Goal: Navigation & Orientation: Find specific page/section

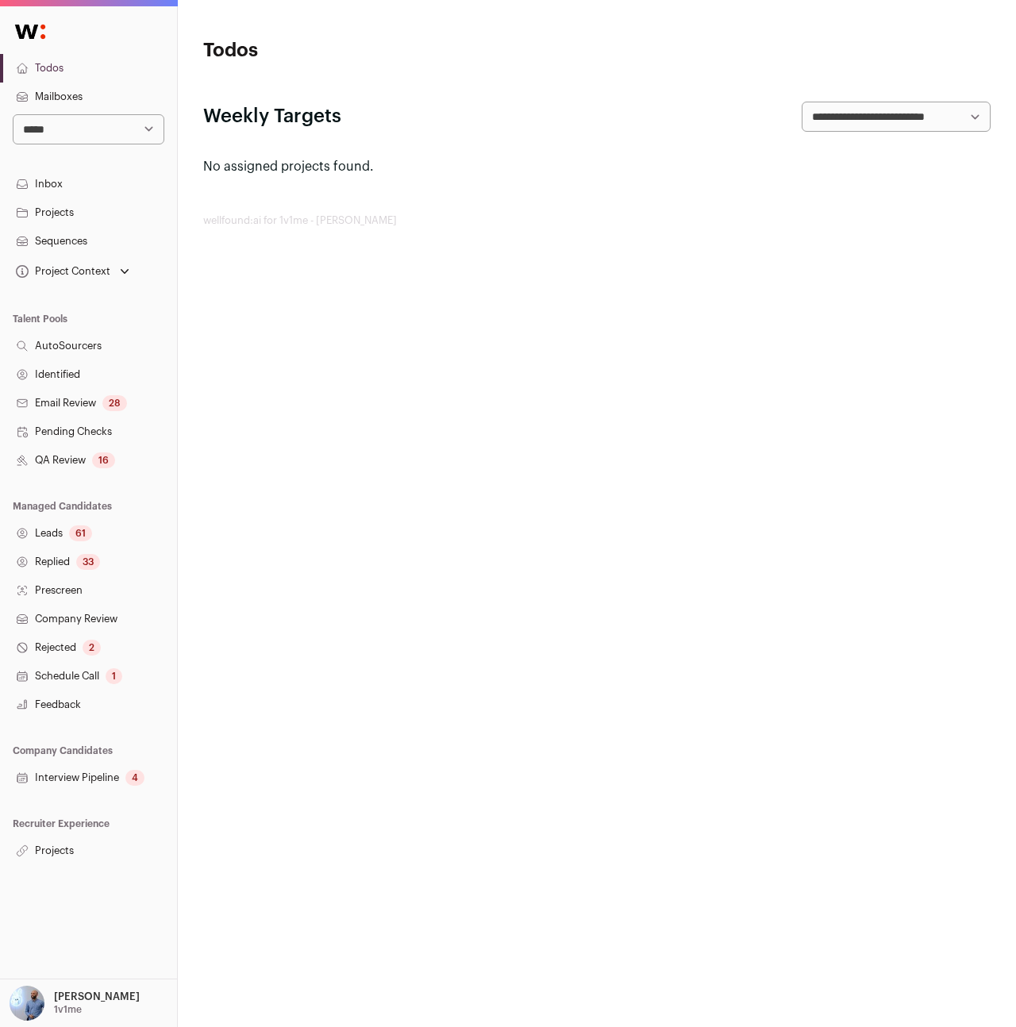
click at [50, 556] on link "Replied 33" at bounding box center [88, 562] width 177 height 29
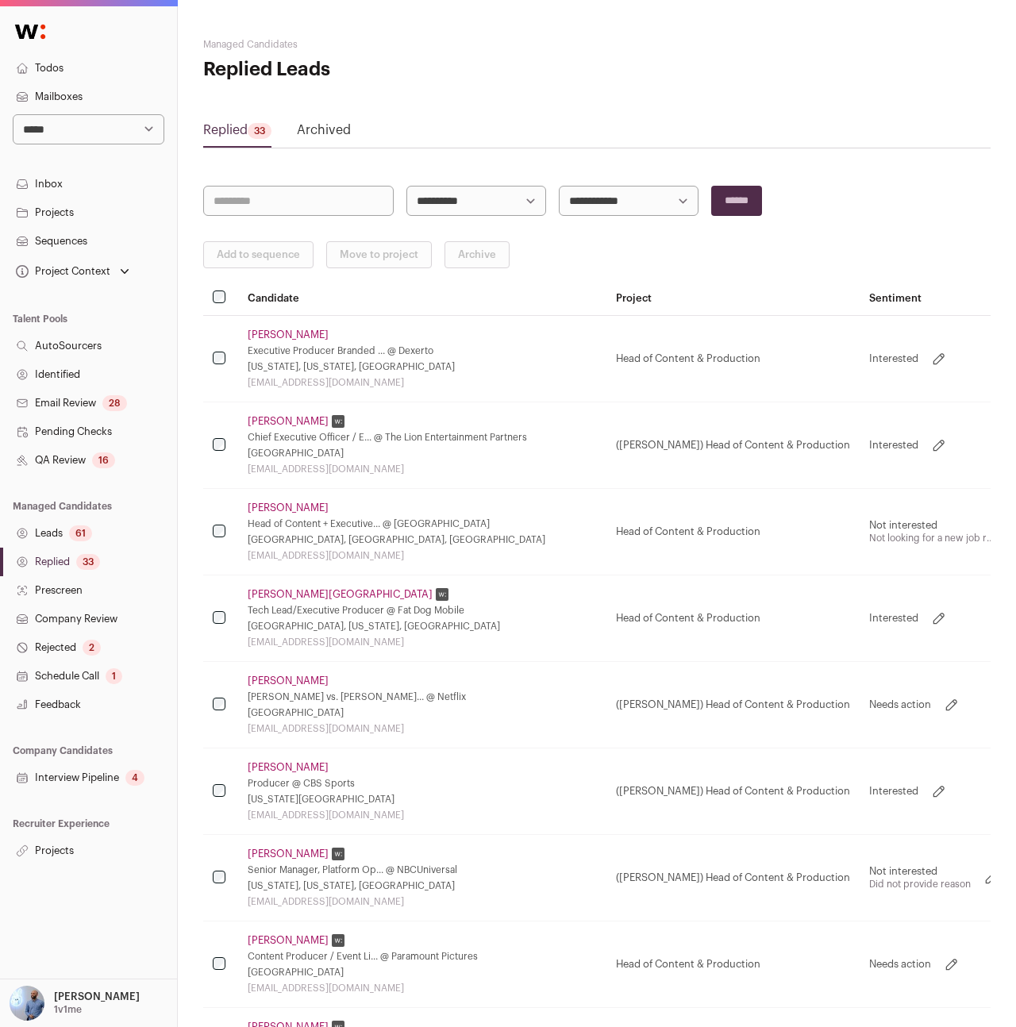
click at [329, 137] on link "Archived" at bounding box center [324, 133] width 54 height 25
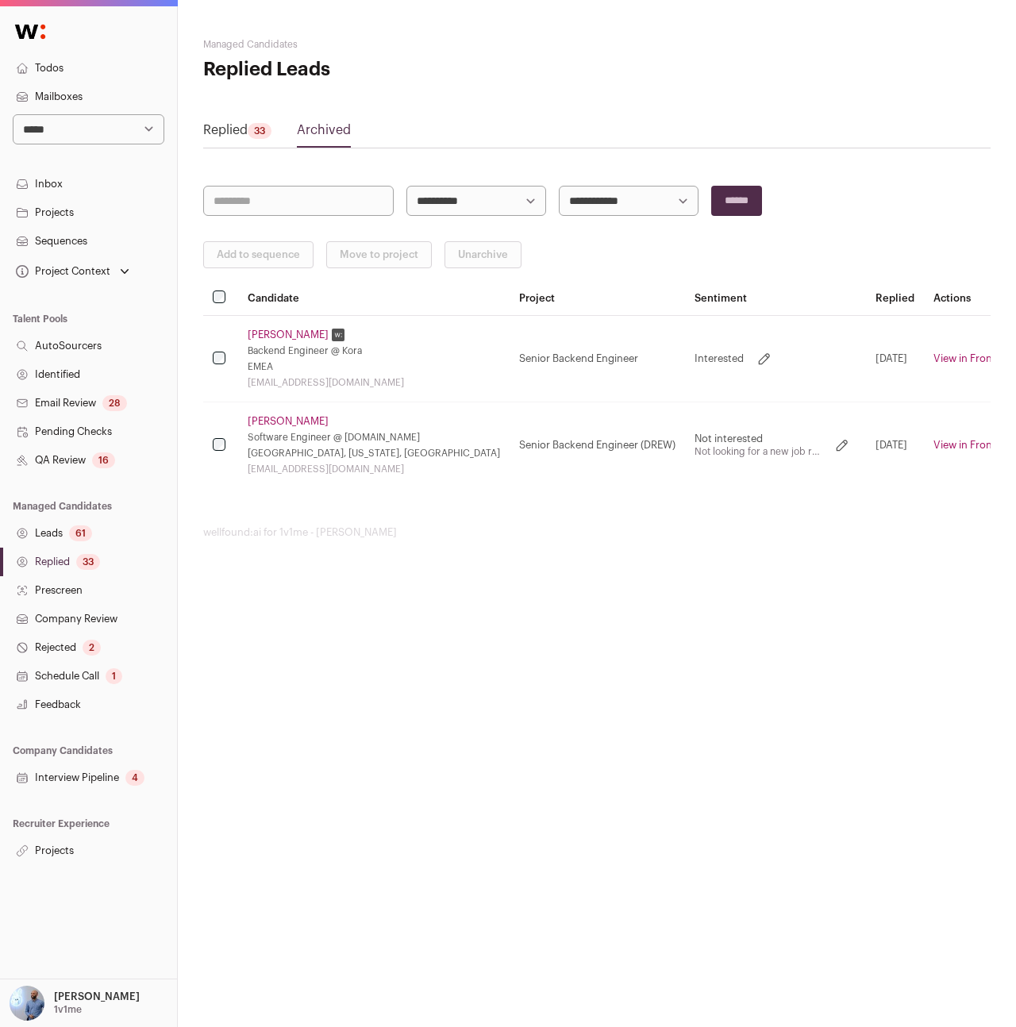
click at [220, 123] on link "Replied 33" at bounding box center [237, 133] width 68 height 25
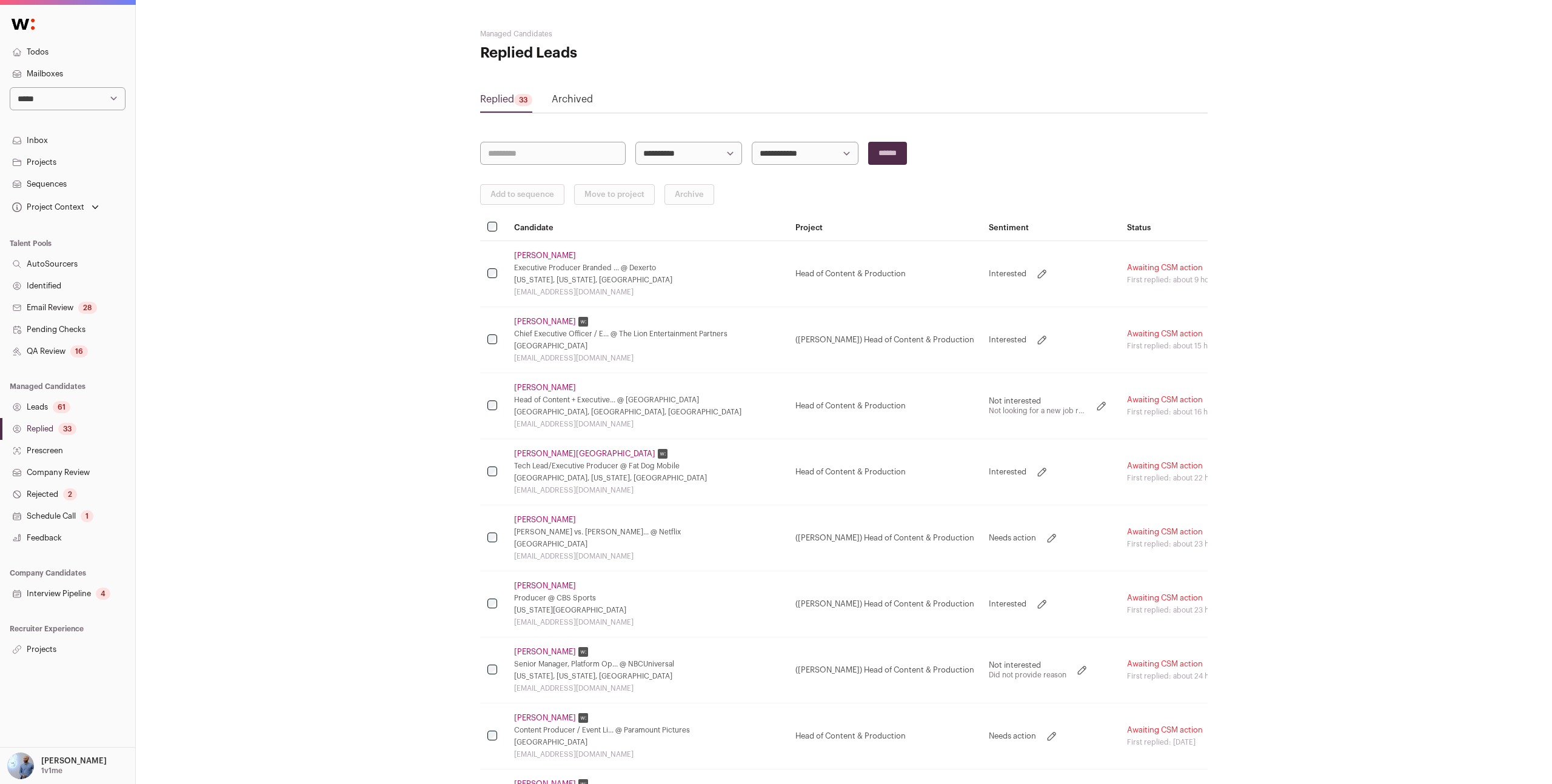
click at [63, 650] on link "Projects" at bounding box center [67, 649] width 135 height 22
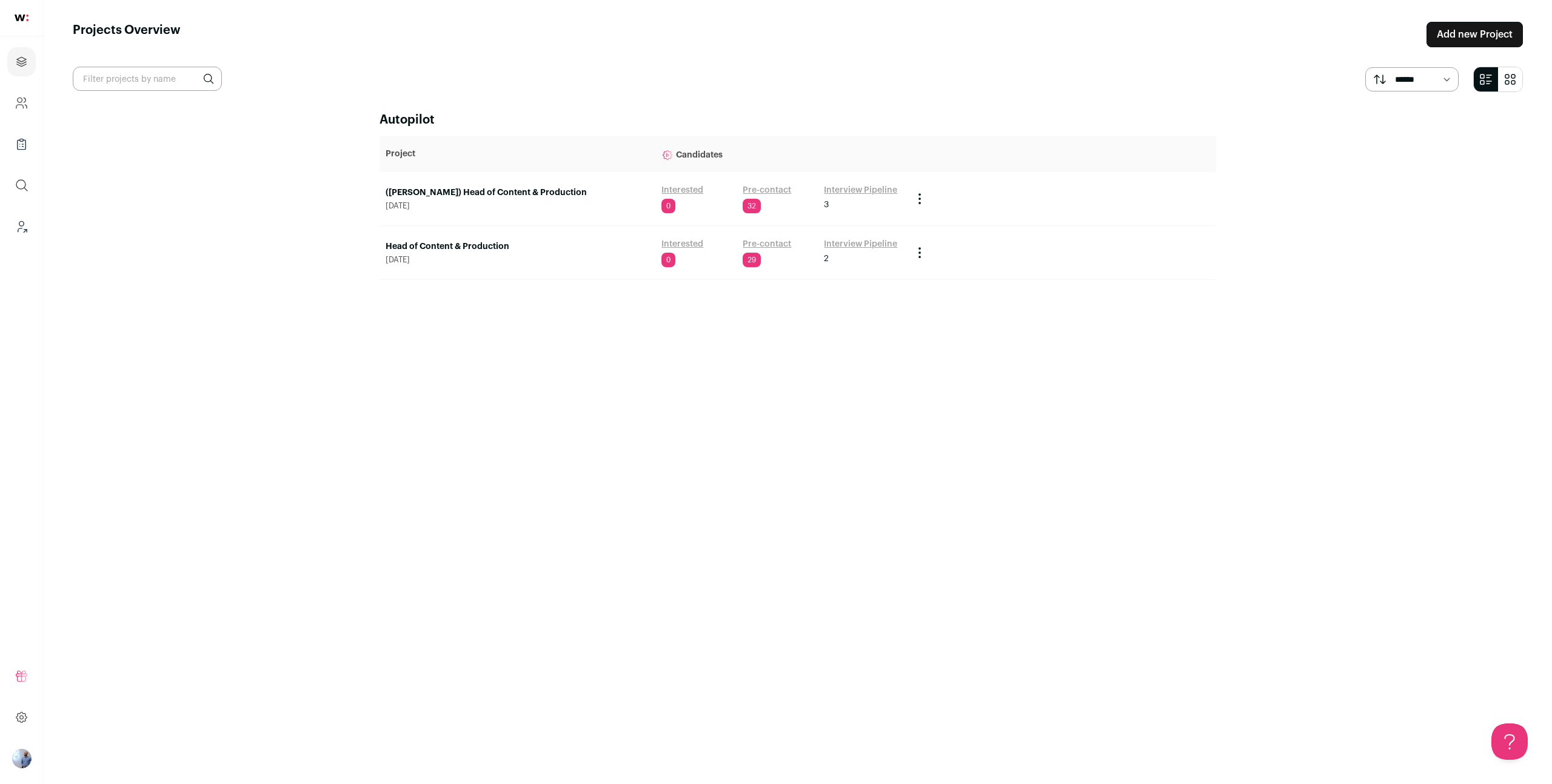
click at [483, 243] on link "Head of Content & Production" at bounding box center [517, 247] width 264 height 12
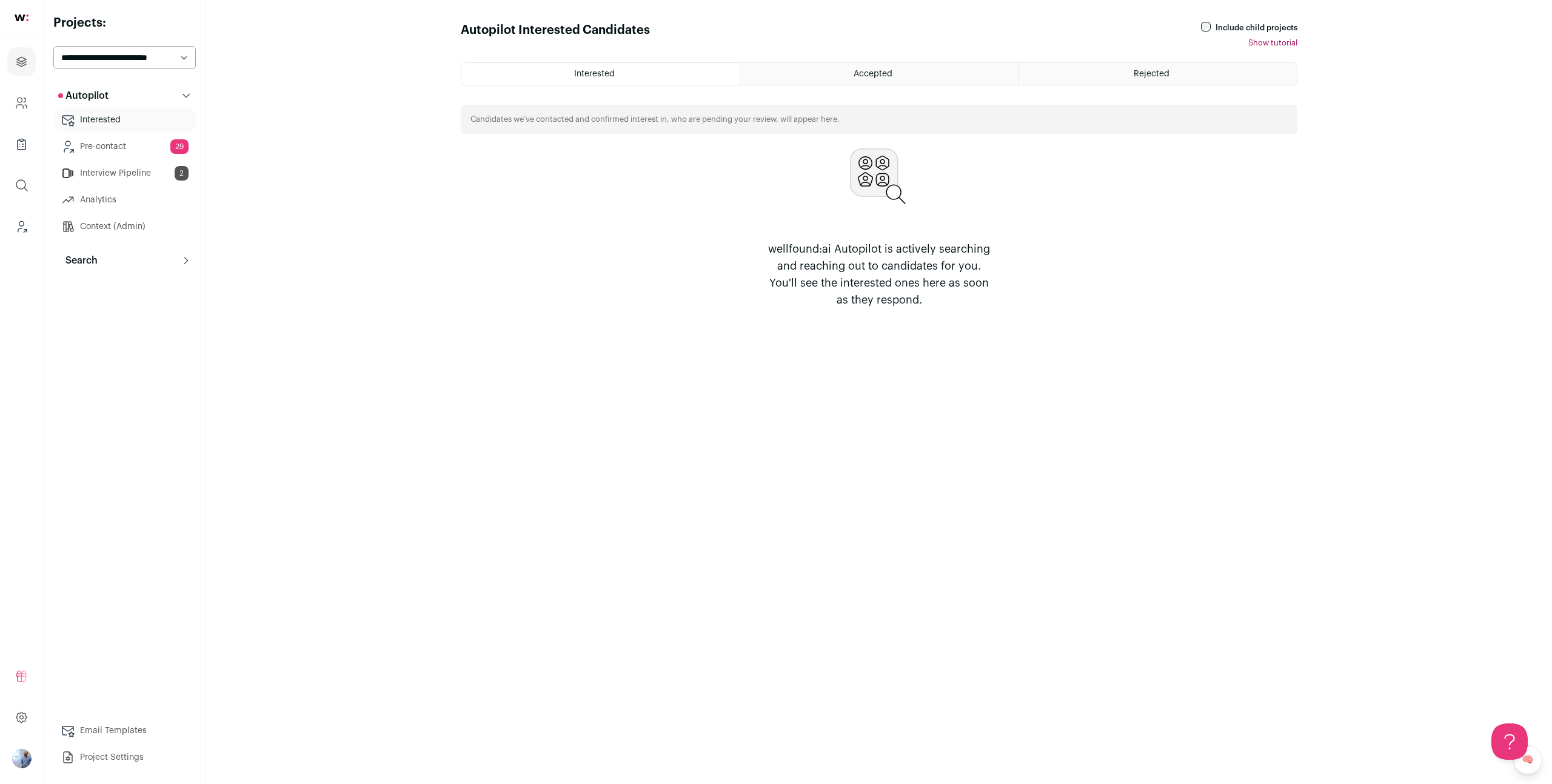
click at [113, 260] on button "Search" at bounding box center [124, 260] width 142 height 24
click at [127, 368] on link "Replied 12" at bounding box center [124, 372] width 142 height 24
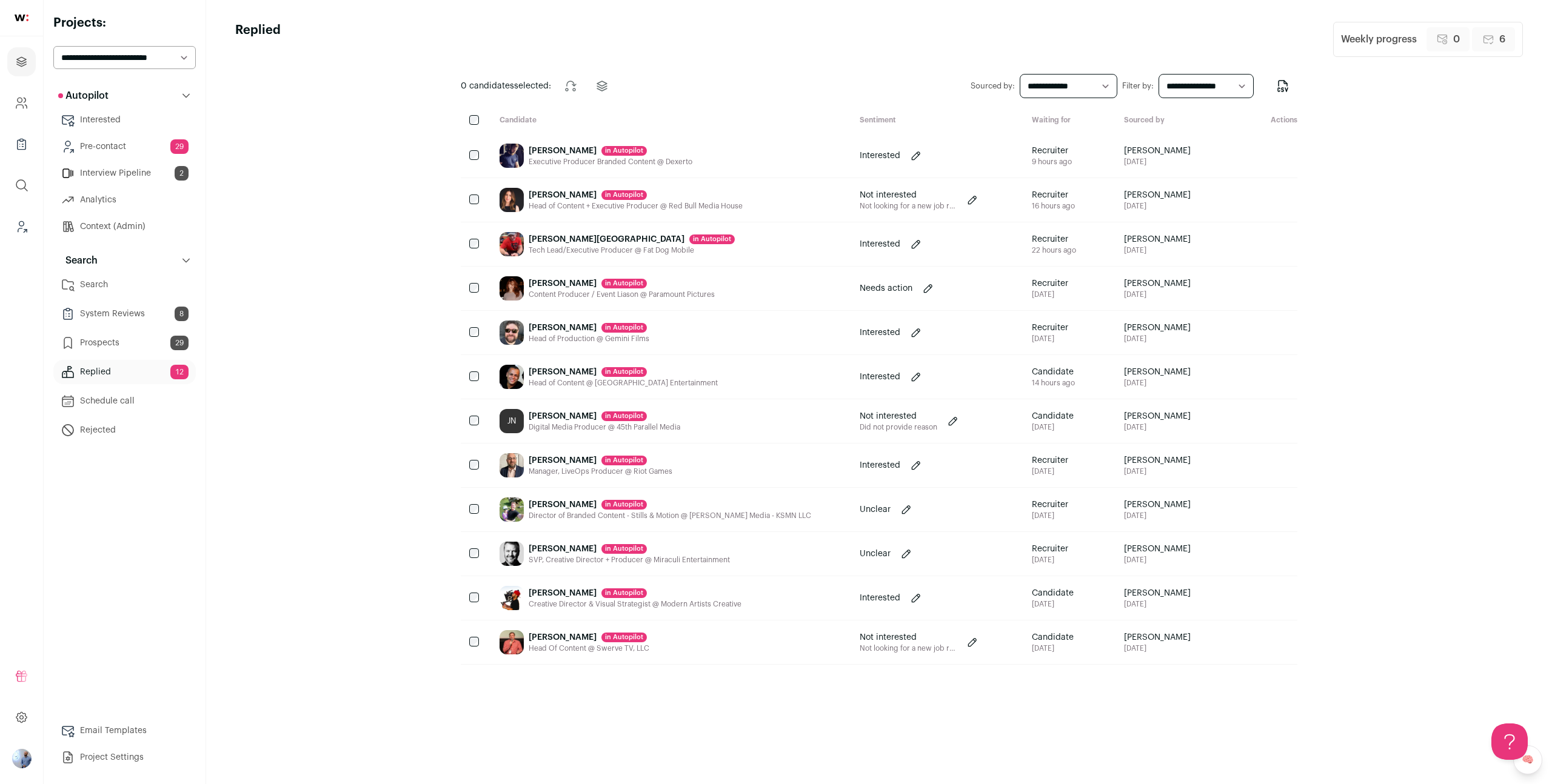
click at [16, 767] on button "Open dropdown" at bounding box center [21, 758] width 19 height 19
click at [75, 676] on button "Admin" at bounding box center [108, 673] width 134 height 12
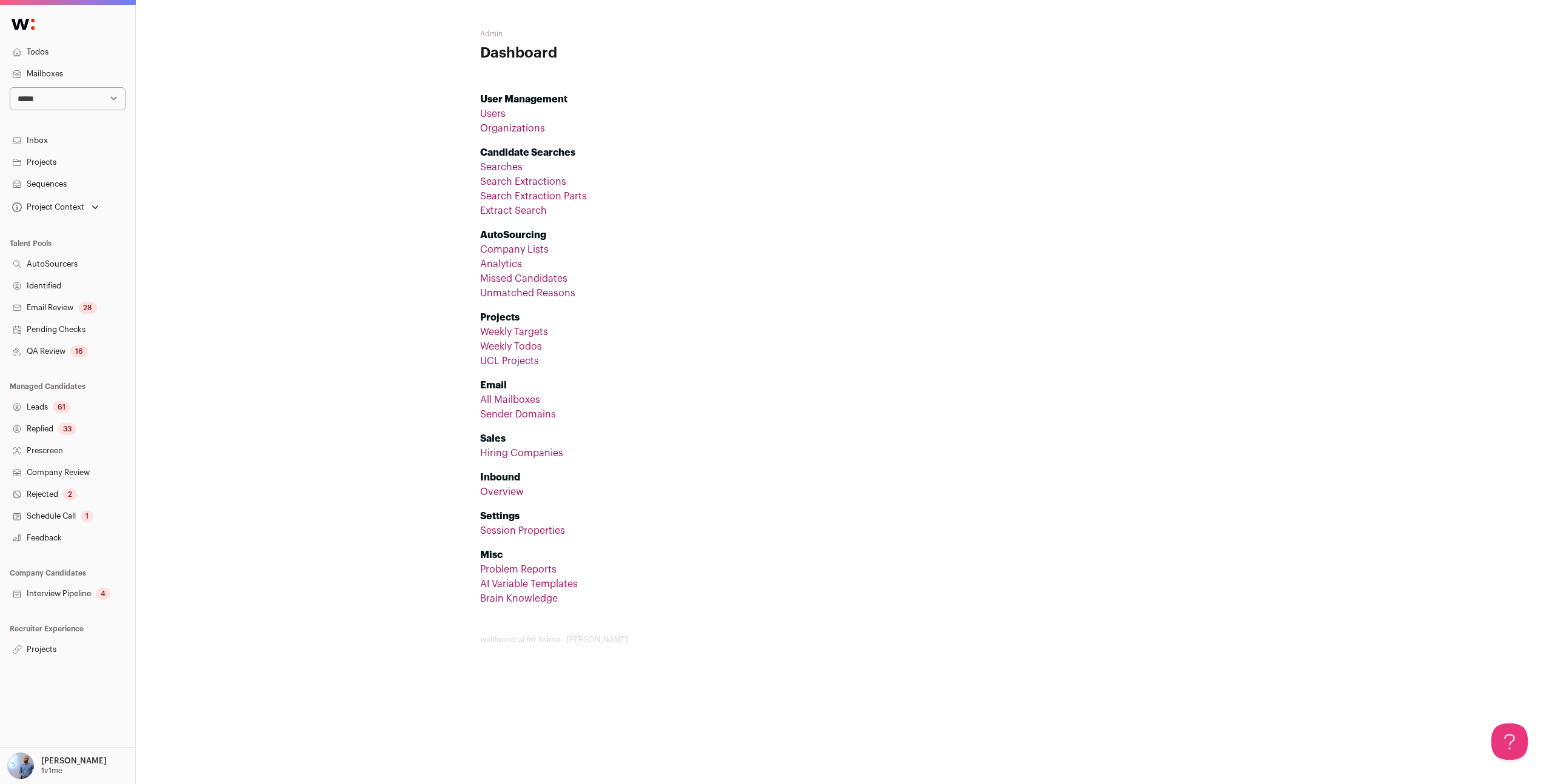
click at [524, 248] on link "Company Lists" at bounding box center [514, 250] width 69 height 10
click at [489, 263] on link "Analytics" at bounding box center [500, 264] width 42 height 10
click at [81, 424] on link "Replied 33" at bounding box center [67, 429] width 135 height 22
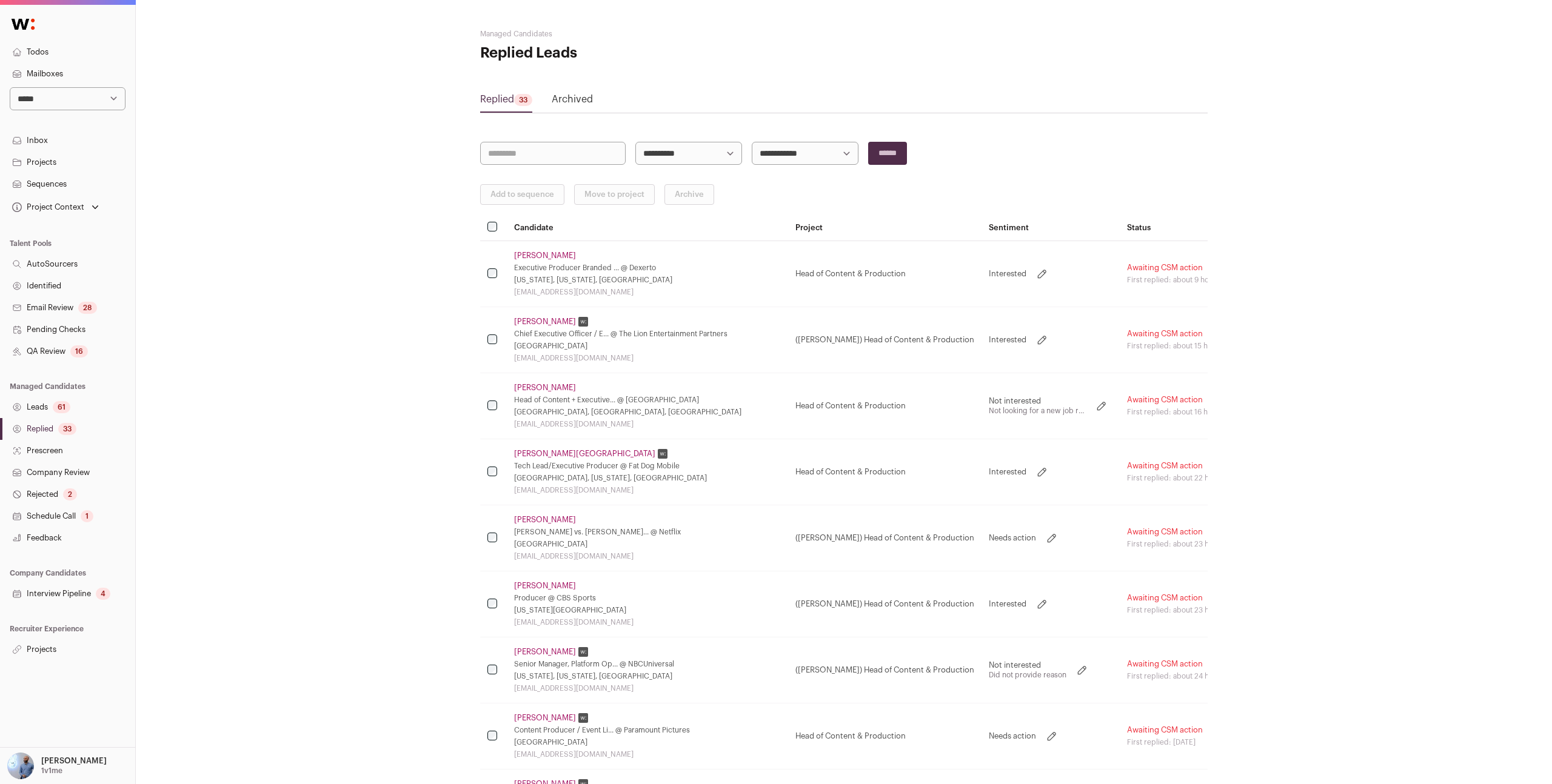
click at [565, 100] on link "Archived" at bounding box center [572, 102] width 41 height 19
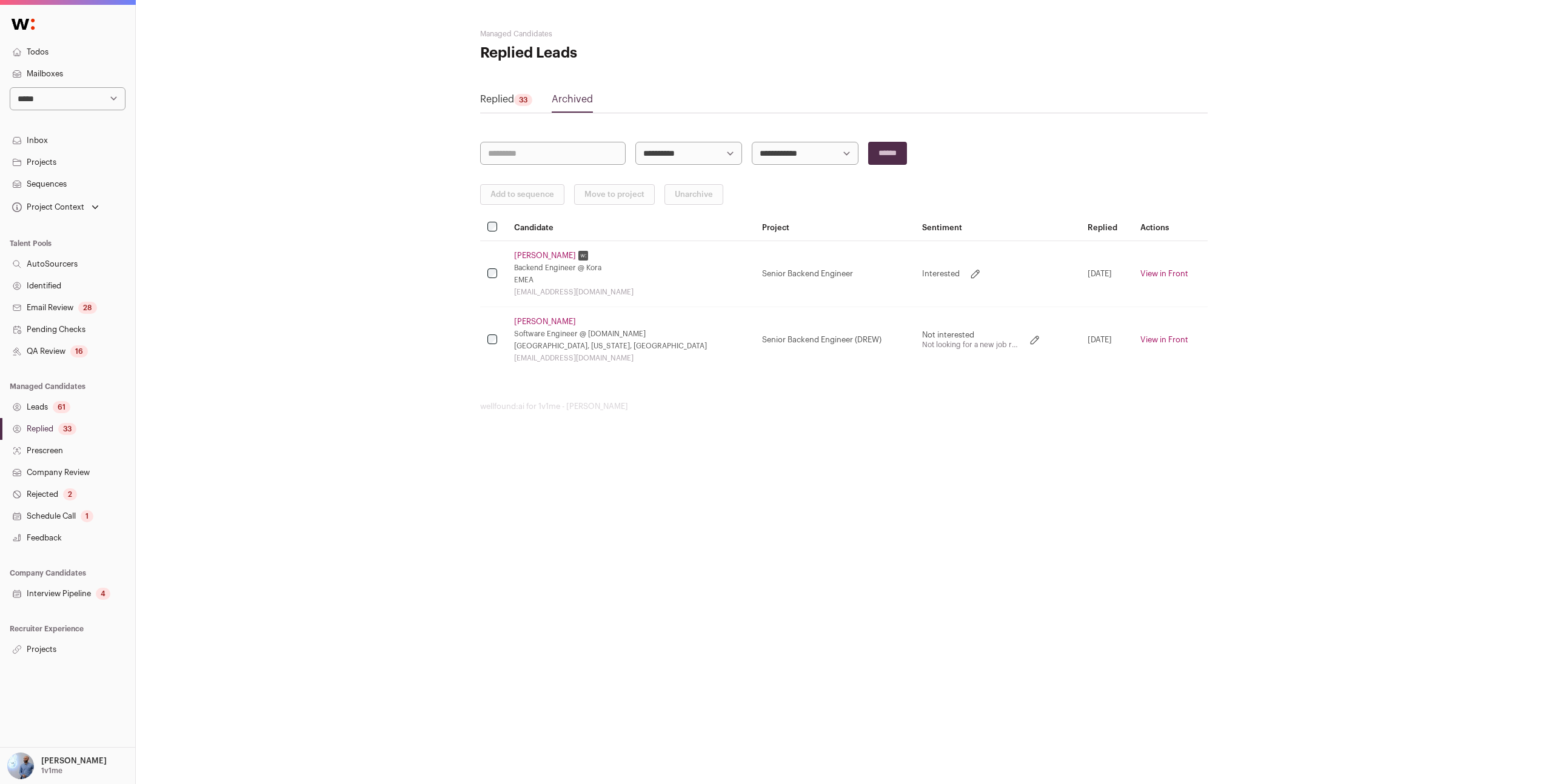
click at [507, 102] on link "Replied 33" at bounding box center [506, 102] width 52 height 19
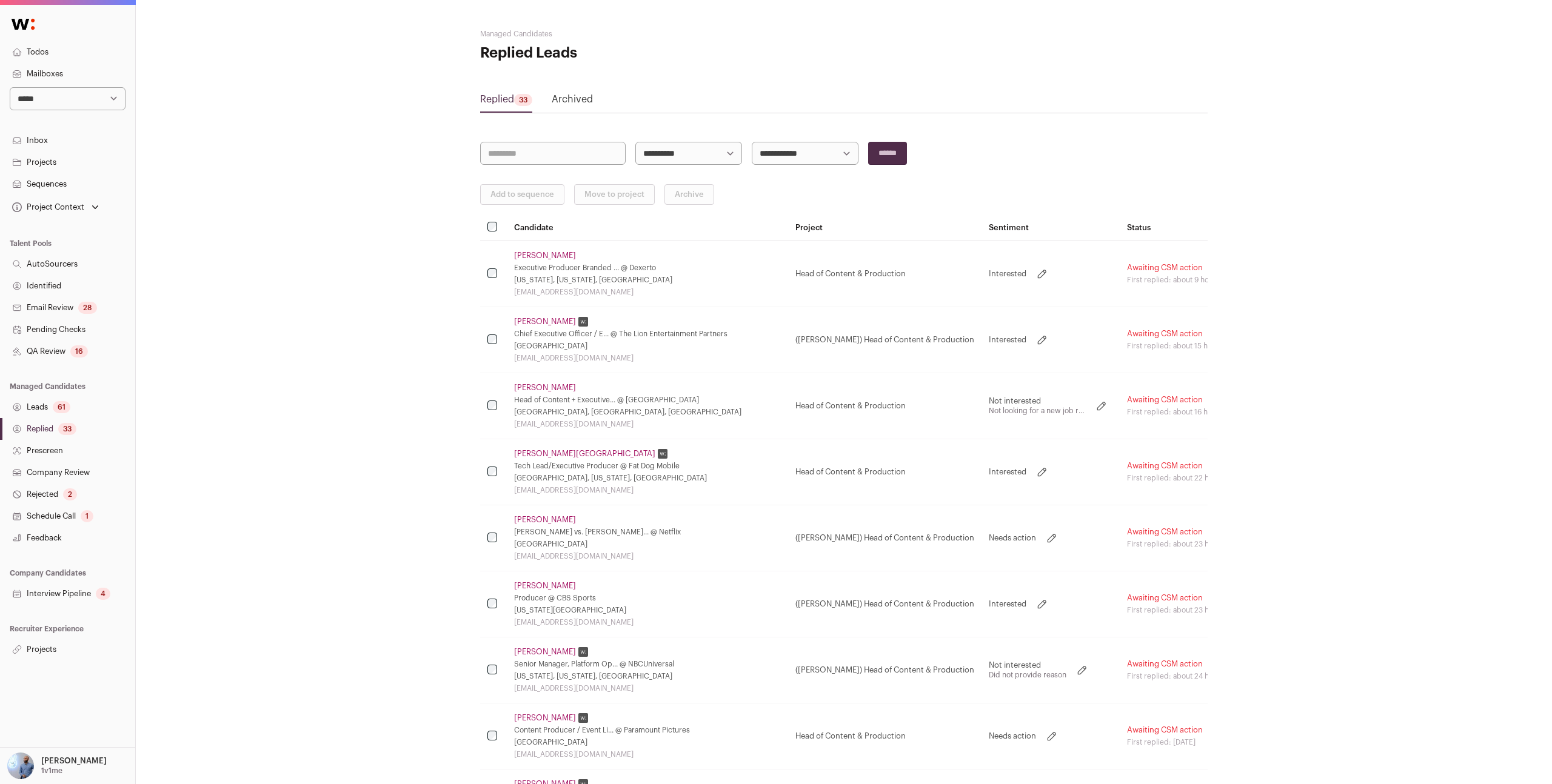
click at [559, 106] on link "Archived" at bounding box center [572, 102] width 41 height 19
